Goal: Task Accomplishment & Management: Use online tool/utility

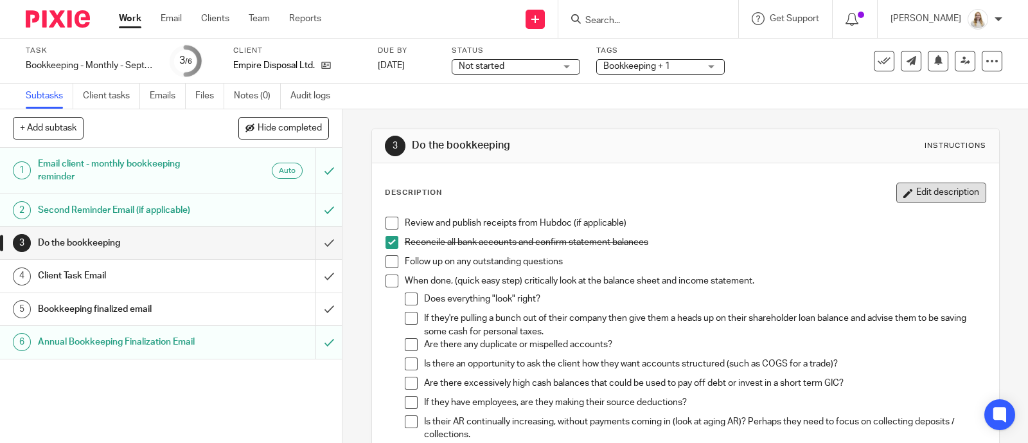
click at [909, 194] on button "Edit description" at bounding box center [941, 192] width 90 height 21
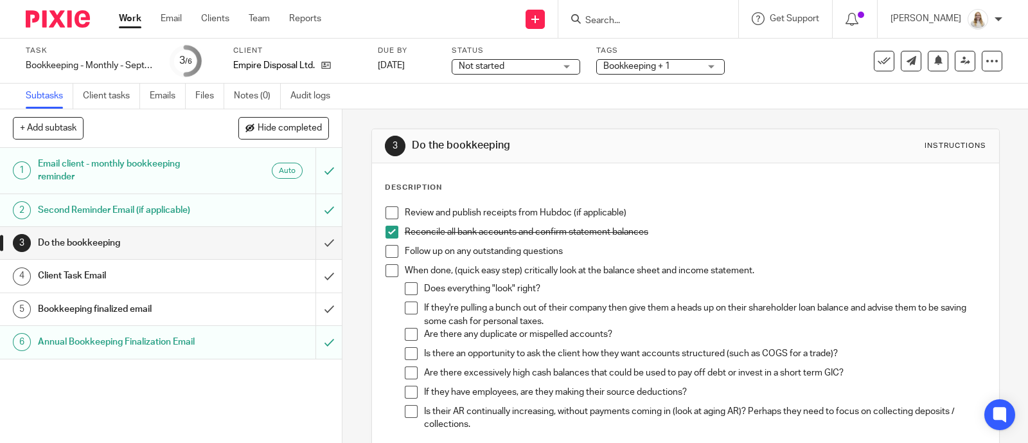
drag, startPoint x: 633, startPoint y: 267, endPoint x: 617, endPoint y: 261, distance: 16.9
click at [631, 266] on p "When done, (quick easy step) critically look at the balance sheet and income st…" at bounding box center [695, 270] width 581 height 13
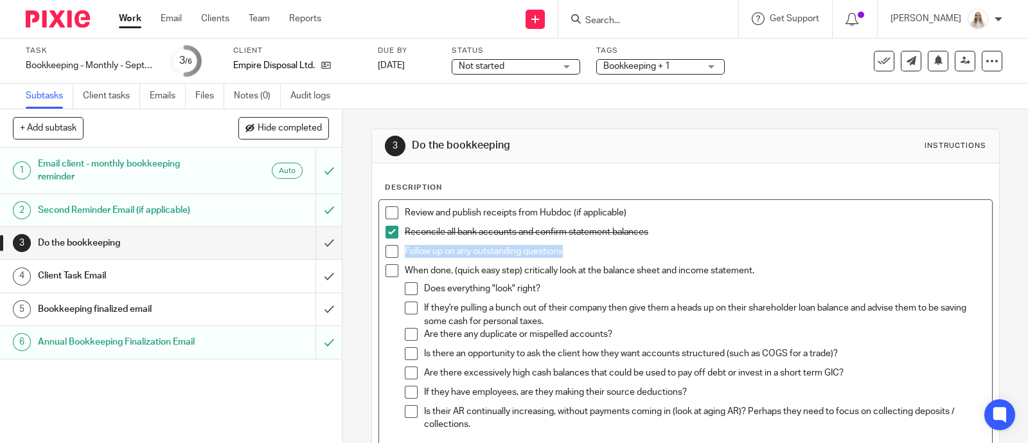
drag, startPoint x: 565, startPoint y: 247, endPoint x: 399, endPoint y: 258, distance: 166.7
click at [405, 258] on div "Follow up on any outstanding questions" at bounding box center [695, 254] width 581 height 19
click at [459, 245] on p "Set up new cap lease" at bounding box center [695, 251] width 581 height 13
drag, startPoint x: 516, startPoint y: 252, endPoint x: 389, endPoint y: 253, distance: 126.5
click at [387, 255] on li "Set up new capital lease" at bounding box center [685, 254] width 600 height 19
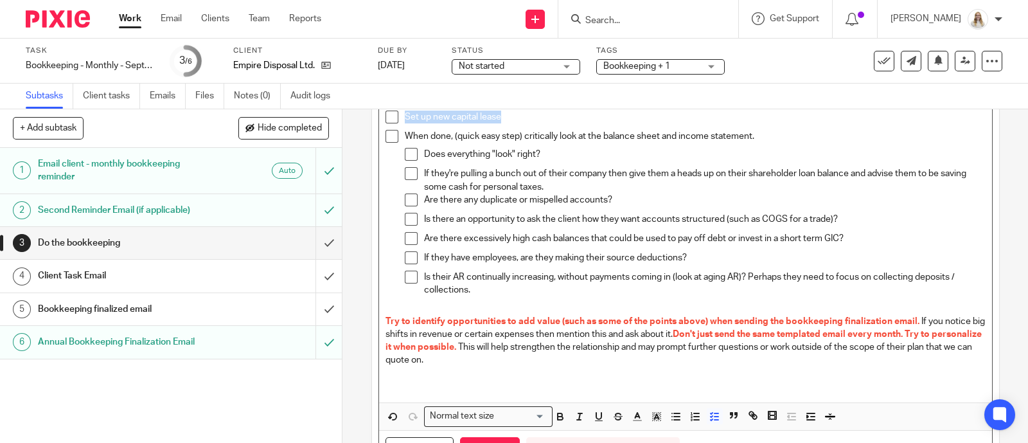
scroll to position [200, 0]
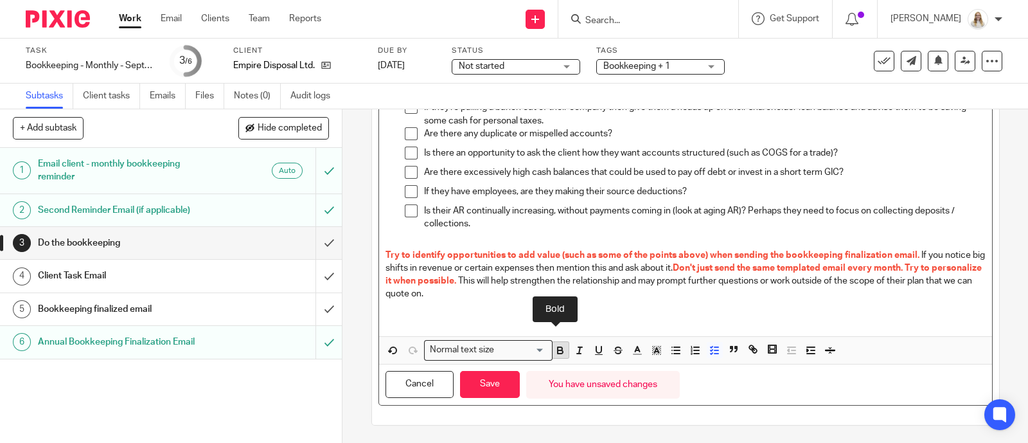
click at [555, 350] on icon "button" at bounding box center [560, 350] width 12 height 12
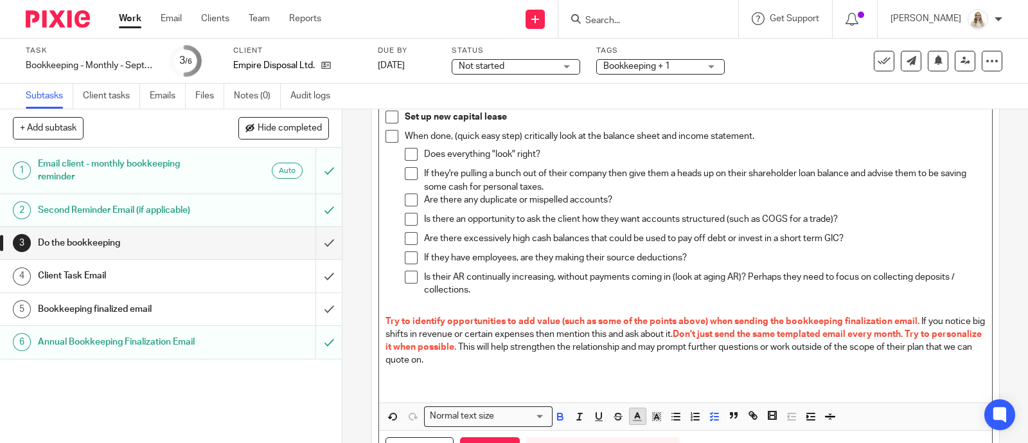
click at [632, 410] on icon "button" at bounding box center [637, 416] width 12 height 12
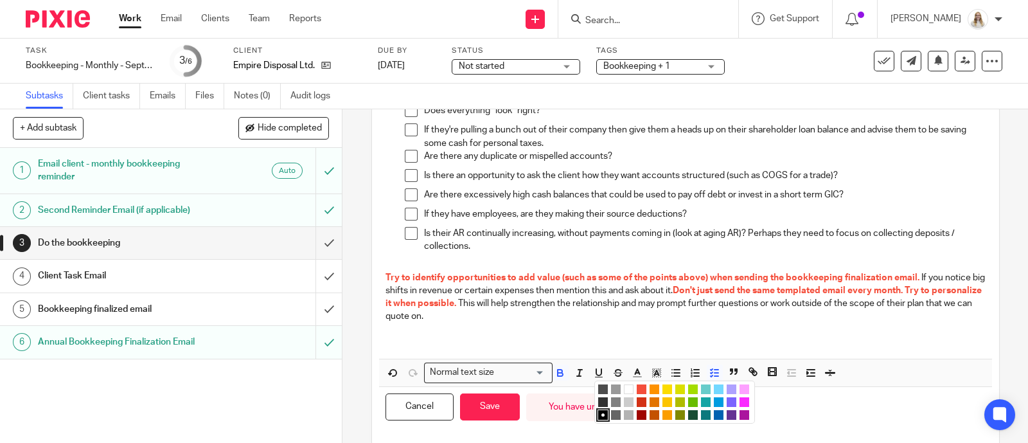
scroll to position [200, 0]
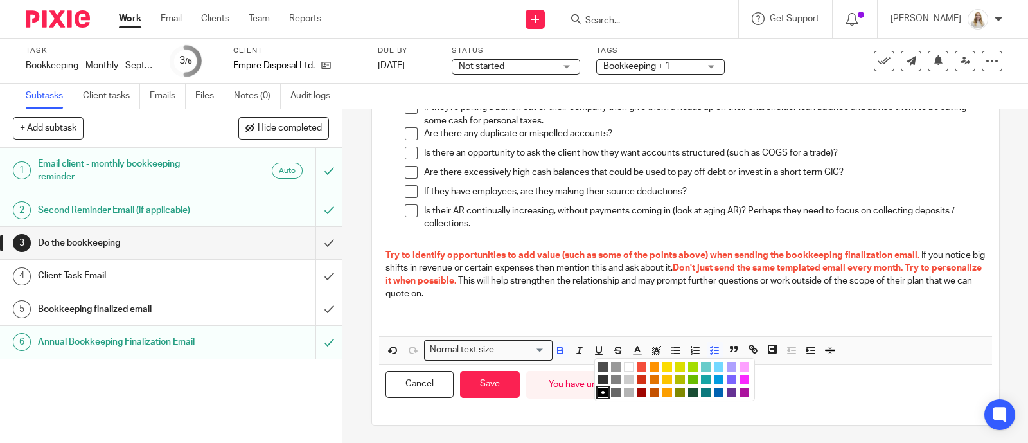
drag, startPoint x: 739, startPoint y: 387, endPoint x: 729, endPoint y: 394, distance: 12.5
click at [739, 387] on li "color:#AB149E" at bounding box center [744, 392] width 10 height 10
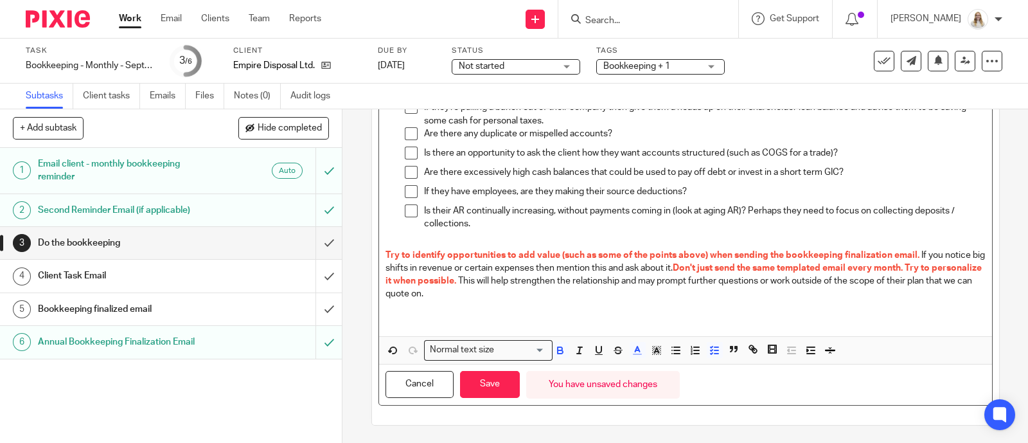
drag, startPoint x: 509, startPoint y: 380, endPoint x: 517, endPoint y: 374, distance: 10.5
click at [510, 382] on button "Save" at bounding box center [490, 385] width 60 height 28
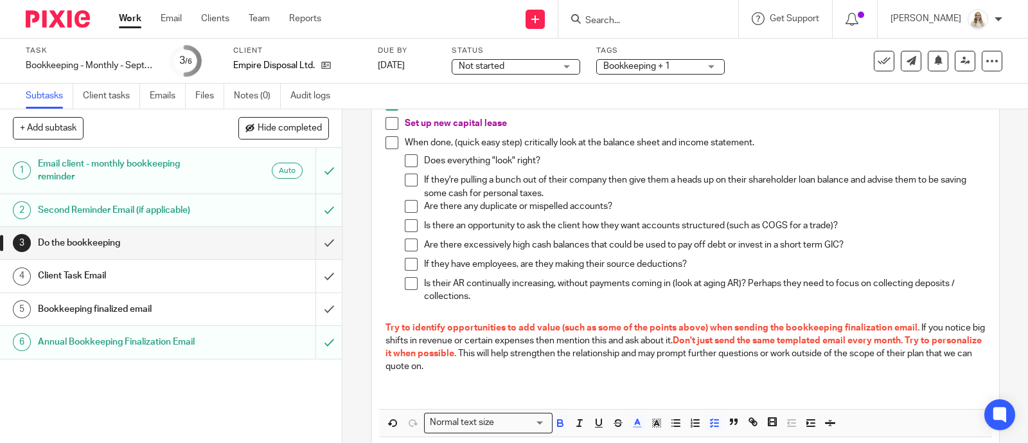
scroll to position [0, 0]
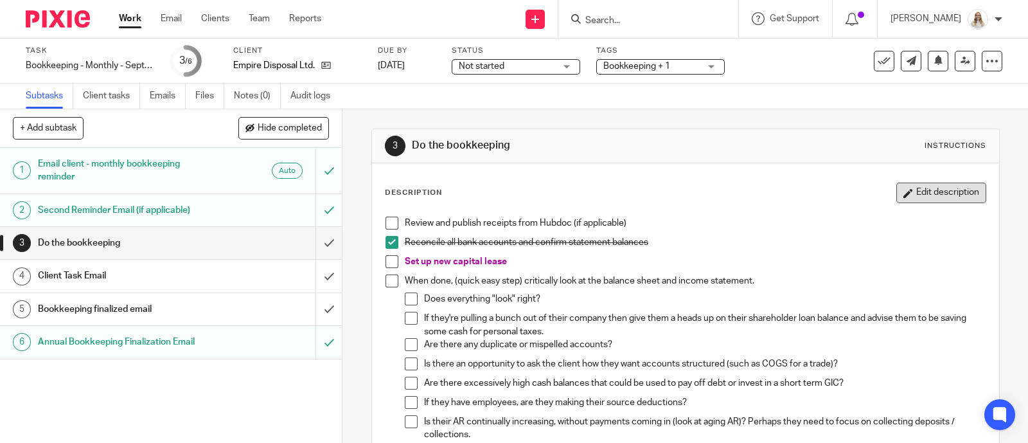
click at [898, 193] on button "Edit description" at bounding box center [941, 192] width 90 height 21
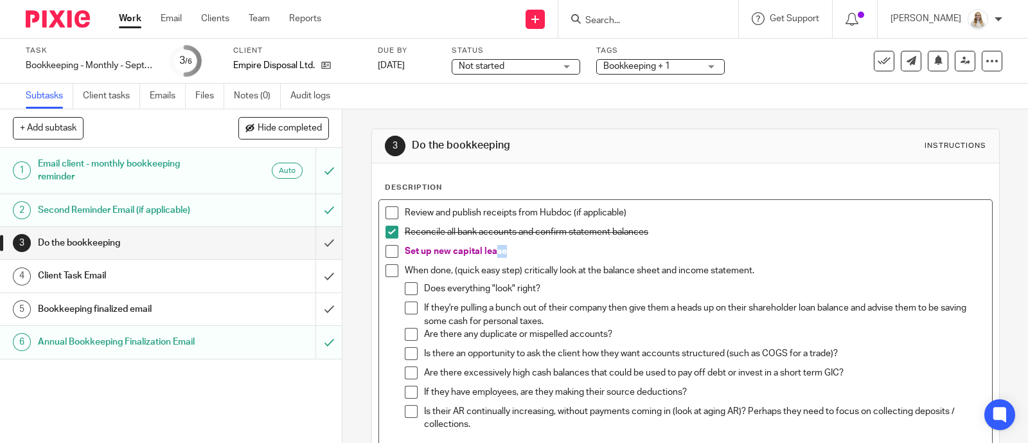
drag, startPoint x: 529, startPoint y: 250, endPoint x: 489, endPoint y: 251, distance: 39.2
click at [489, 251] on p "Set up new capital lease" at bounding box center [695, 251] width 581 height 13
click at [405, 249] on span "Set up new capital lease" at bounding box center [456, 251] width 102 height 9
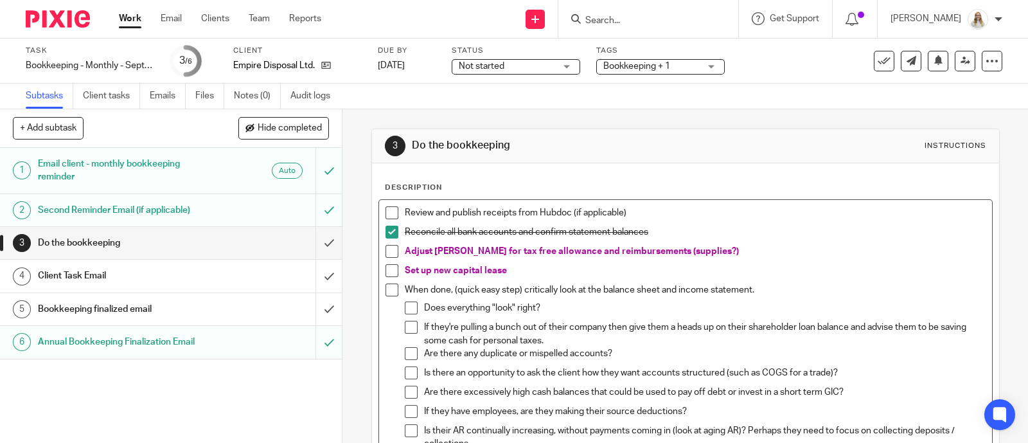
click at [546, 252] on span "Adjust [PERSON_NAME] for tax free allowance and reimbursements (supplies?)" at bounding box center [572, 251] width 334 height 9
click at [523, 251] on span "Adjust [PERSON_NAME] for tax free allowance and reimbursements (supplies?)" at bounding box center [572, 251] width 334 height 9
click at [637, 272] on p "Set up new capital lease" at bounding box center [695, 270] width 581 height 13
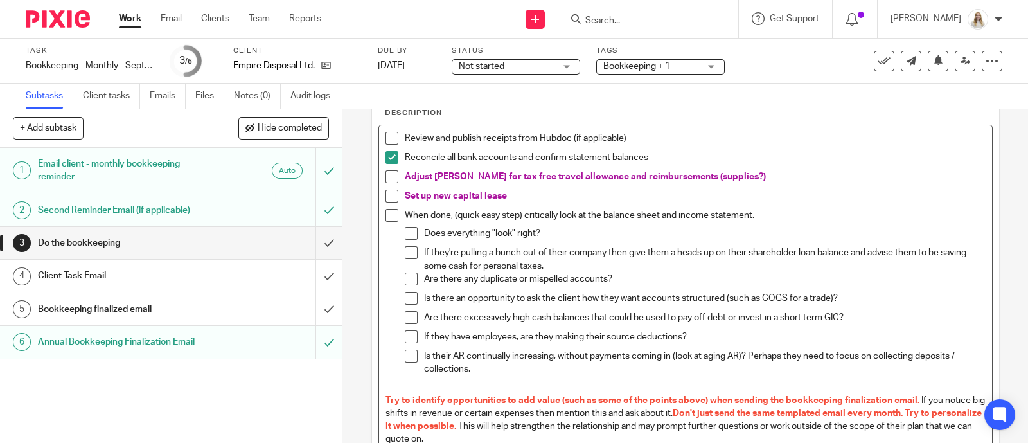
scroll to position [160, 0]
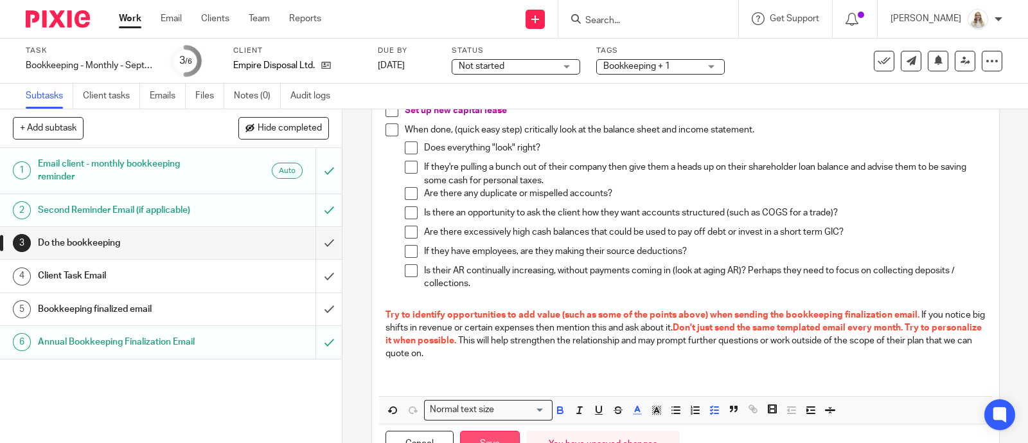
click at [506, 430] on button "Save" at bounding box center [490, 444] width 60 height 28
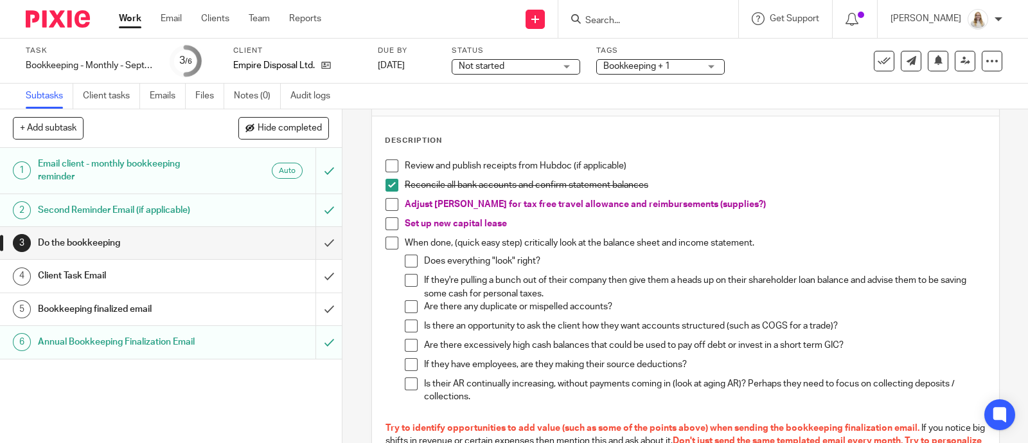
scroll to position [0, 0]
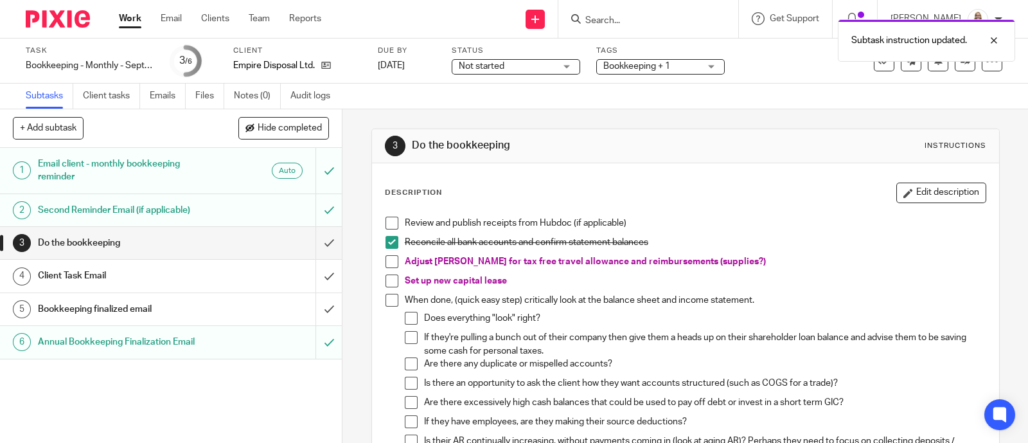
click at [128, 19] on link "Work" at bounding box center [130, 18] width 22 height 13
